Goal: Task Accomplishment & Management: Manage account settings

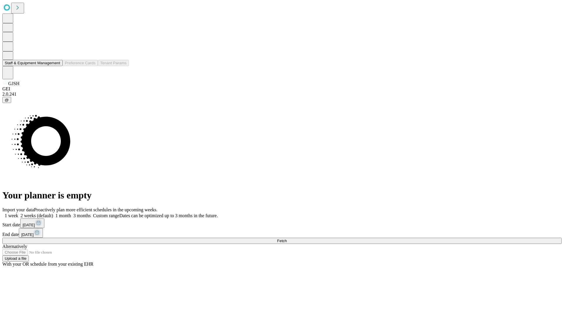
click at [56, 66] on button "Staff & Equipment Management" at bounding box center [32, 63] width 60 height 6
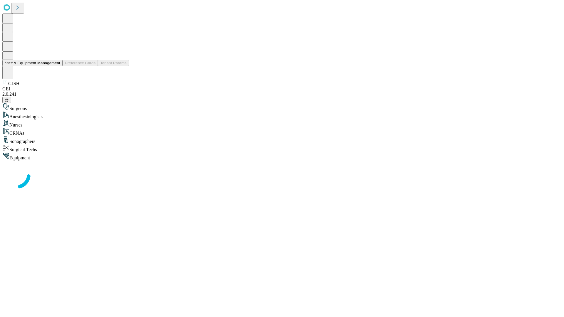
click at [56, 66] on button "Staff & Equipment Management" at bounding box center [32, 63] width 60 height 6
